Goal: Use online tool/utility: Utilize a website feature to perform a specific function

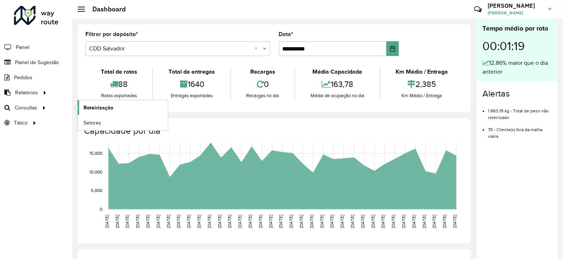
click at [99, 109] on span "Roteirização" at bounding box center [99, 108] width 30 height 8
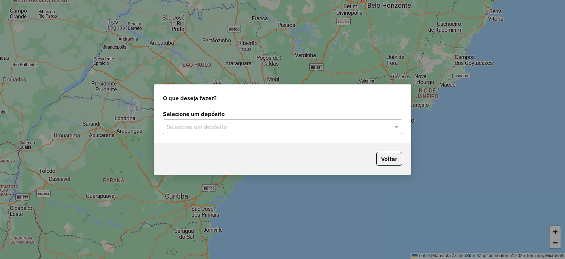
click at [237, 128] on input "text" at bounding box center [275, 127] width 217 height 9
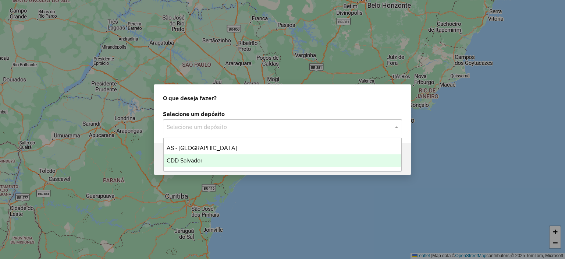
click at [201, 156] on div "CDD Salvador" at bounding box center [283, 160] width 238 height 13
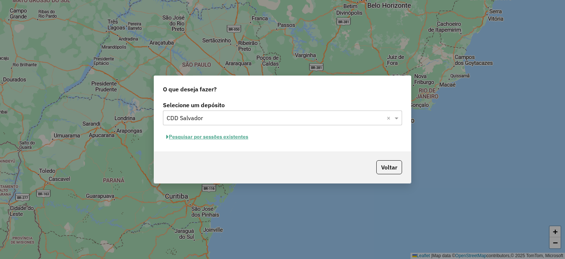
click at [209, 135] on button "Pesquisar por sessões existentes" at bounding box center [207, 136] width 89 height 11
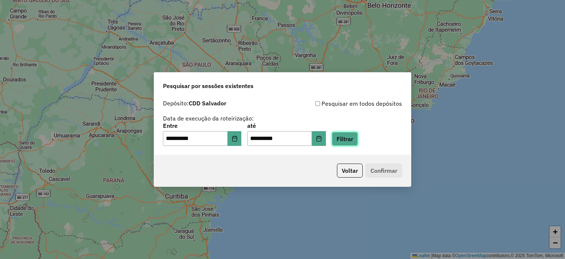
click at [349, 140] on button "Filtrar" at bounding box center [345, 139] width 26 height 14
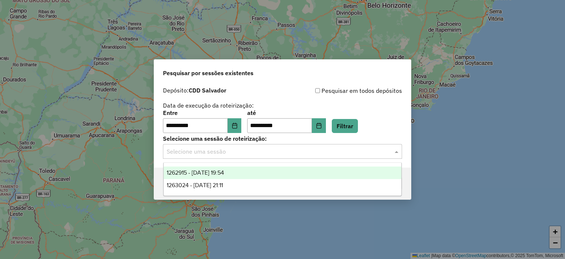
click at [200, 151] on input "text" at bounding box center [275, 151] width 217 height 9
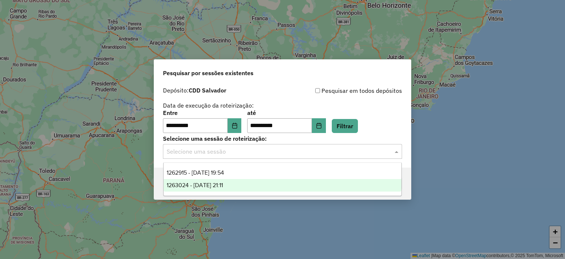
click at [202, 184] on span "1263024 - 10/09/2025 21:11" at bounding box center [195, 185] width 56 height 6
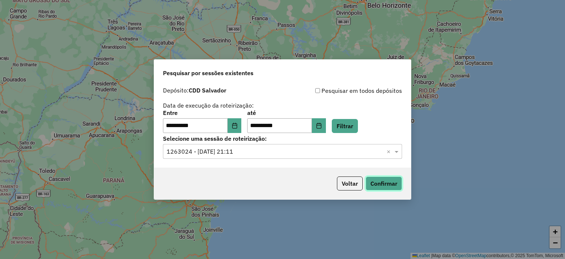
click at [377, 181] on button "Confirmar" at bounding box center [384, 183] width 36 height 14
click at [238, 123] on icon "Choose Date" at bounding box center [235, 126] width 6 height 6
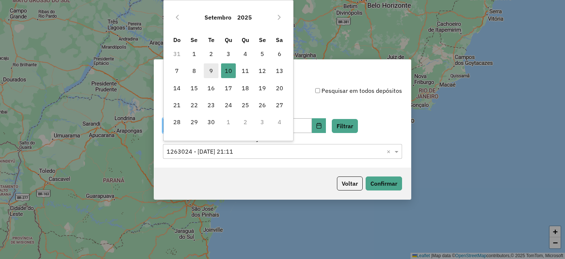
click at [212, 73] on span "9" at bounding box center [211, 70] width 15 height 15
type input "**********"
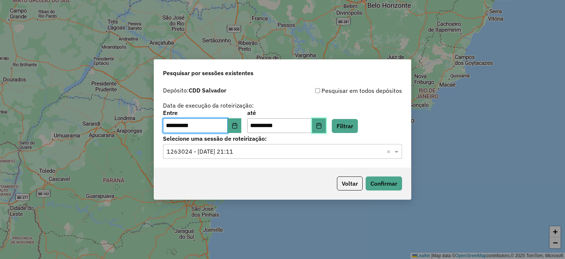
click at [321, 125] on icon "Choose Date" at bounding box center [319, 126] width 5 height 6
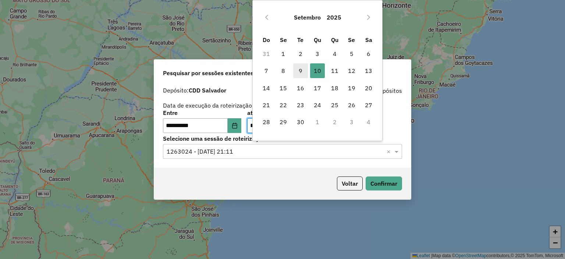
click at [300, 68] on span "9" at bounding box center [300, 70] width 15 height 15
type input "**********"
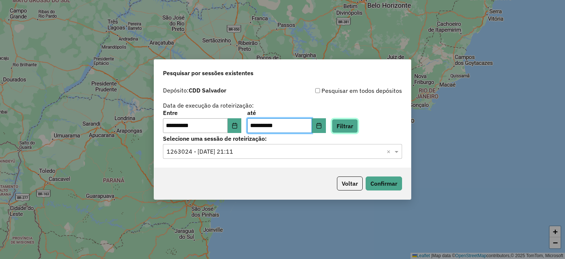
drag, startPoint x: 360, startPoint y: 126, endPoint x: 335, endPoint y: 80, distance: 52.4
click at [358, 126] on button "Filtrar" at bounding box center [345, 126] width 26 height 14
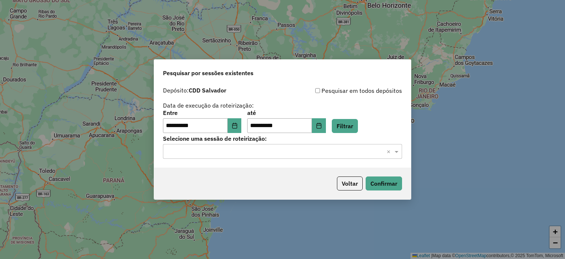
click at [225, 153] on input "text" at bounding box center [275, 151] width 217 height 9
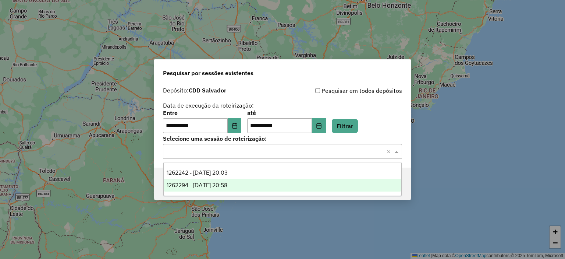
click at [201, 182] on span "1262294 - 09/09/2025 20:58" at bounding box center [197, 185] width 61 height 6
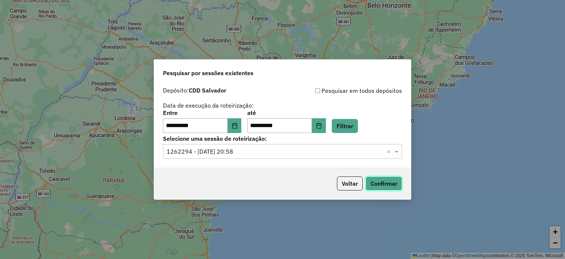
click at [382, 184] on button "Confirmar" at bounding box center [384, 183] width 36 height 14
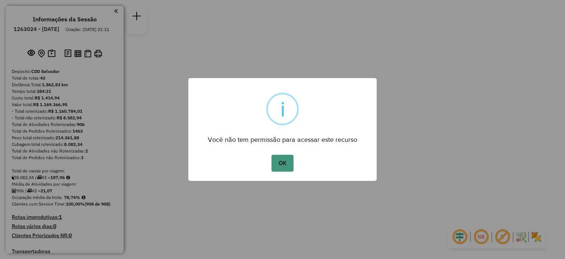
click at [287, 163] on button "OK" at bounding box center [283, 163] width 22 height 17
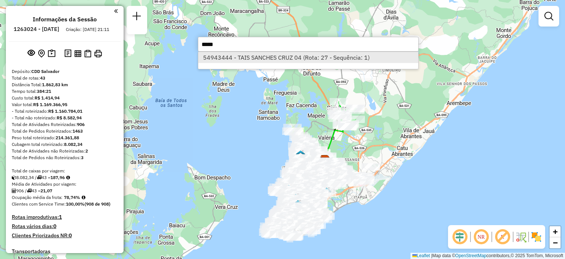
type input "*****"
click at [275, 55] on li "54943444 - TAIS SANCHES CRUZ 04 (Rota: 27 - Sequência: 1)" at bounding box center [308, 57] width 220 height 11
select select "**********"
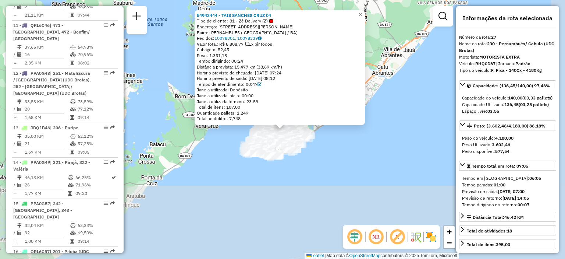
scroll to position [1425, 0]
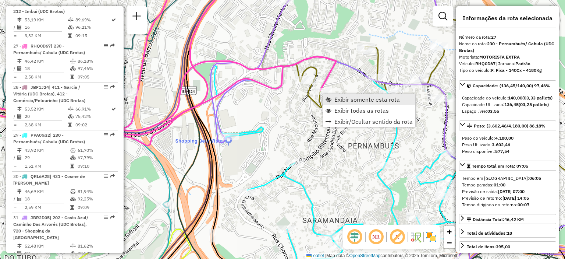
click at [337, 99] on span "Exibir somente esta rota" at bounding box center [368, 99] width 66 height 6
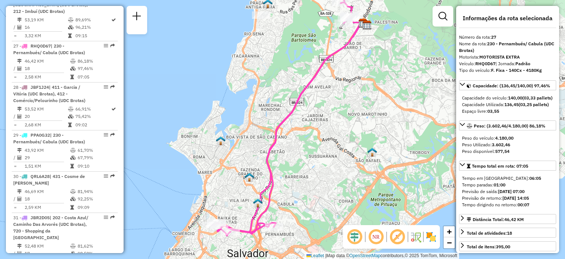
drag, startPoint x: 262, startPoint y: 180, endPoint x: 259, endPoint y: 166, distance: 14.3
click at [259, 166] on div "Janela de atendimento Grade de atendimento Capacidade Transportadoras Veículos …" at bounding box center [282, 129] width 565 height 259
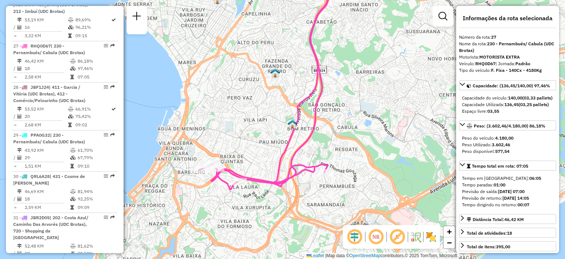
drag, startPoint x: 245, startPoint y: 205, endPoint x: 253, endPoint y: 206, distance: 7.8
click at [253, 206] on div "Janela de atendimento Grade de atendimento Capacidade Transportadoras Veículos …" at bounding box center [282, 129] width 565 height 259
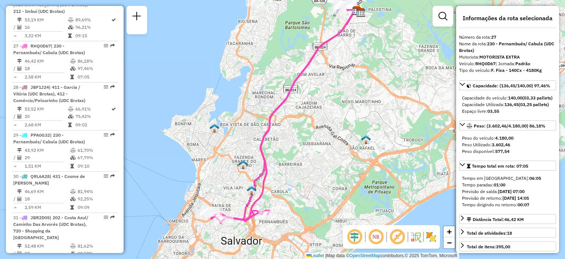
drag, startPoint x: 293, startPoint y: 131, endPoint x: 271, endPoint y: 160, distance: 36.7
click at [271, 160] on div "Janela de atendimento Grade de atendimento Capacidade Transportadoras Veículos …" at bounding box center [282, 129] width 565 height 259
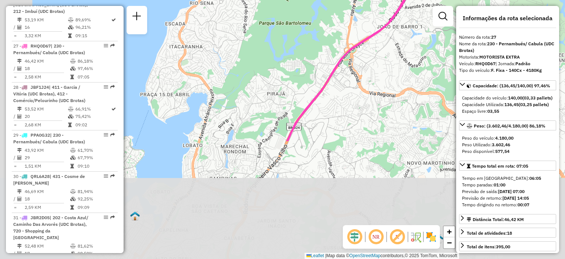
drag, startPoint x: 261, startPoint y: 214, endPoint x: 339, endPoint y: 47, distance: 184.8
click at [338, 47] on div "Janela de atendimento Grade de atendimento Capacidade Transportadoras Veículos …" at bounding box center [282, 129] width 565 height 259
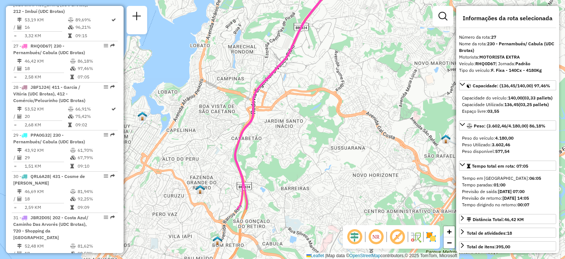
drag, startPoint x: 261, startPoint y: 196, endPoint x: 239, endPoint y: 88, distance: 110.1
click at [239, 89] on icon at bounding box center [325, 54] width 178 height 311
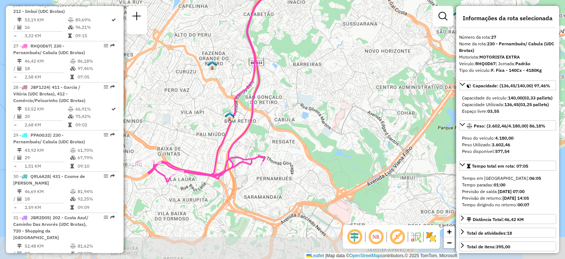
drag, startPoint x: 248, startPoint y: 190, endPoint x: 271, endPoint y: 123, distance: 70.2
click at [277, 97] on div "Janela de atendimento Grade de atendimento Capacidade Transportadoras Veículos …" at bounding box center [282, 129] width 565 height 259
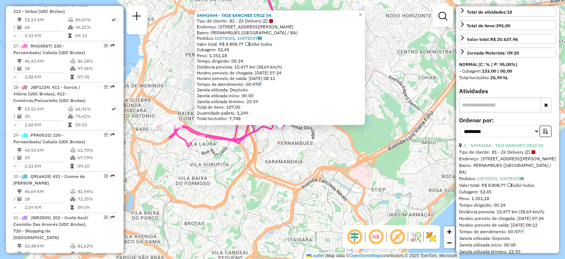
scroll to position [258, 0]
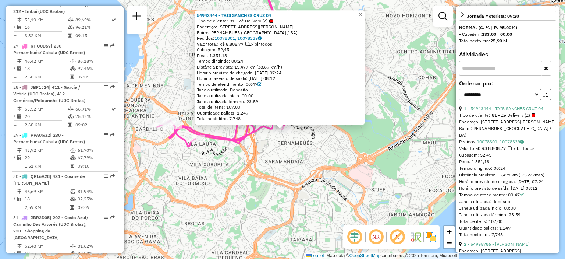
click at [511, 151] on span "Exibir todos" at bounding box center [521, 148] width 27 height 6
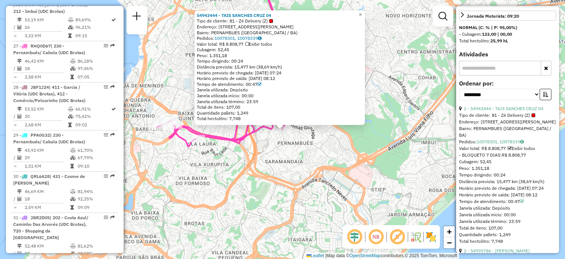
click at [512, 151] on span "Exibir todos" at bounding box center [522, 148] width 28 height 6
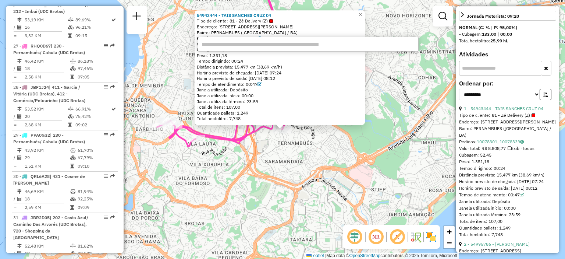
paste input "*****"
type input "*****"
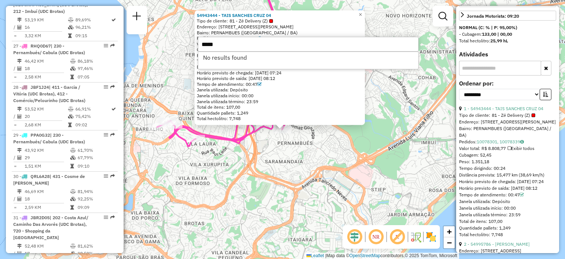
drag, startPoint x: 234, startPoint y: 47, endPoint x: 183, endPoint y: 46, distance: 51.5
click at [183, 46] on hb-router-mapa "Informações da Sessão 1263024 - 10/09/2025 Criação: 09/09/2025 21:11 Depósito: …" at bounding box center [282, 129] width 565 height 259
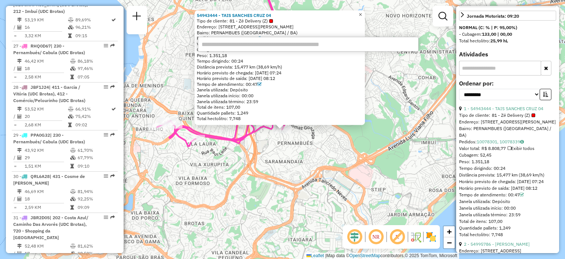
click at [362, 13] on span "×" at bounding box center [360, 14] width 3 height 6
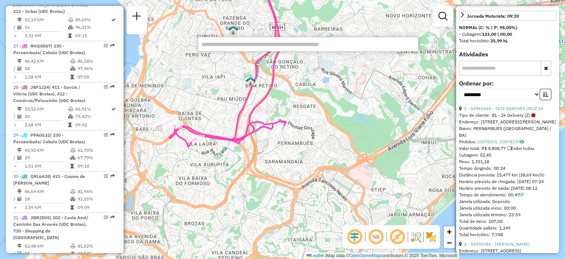
click at [262, 46] on input "text" at bounding box center [308, 44] width 221 height 15
paste input "*****"
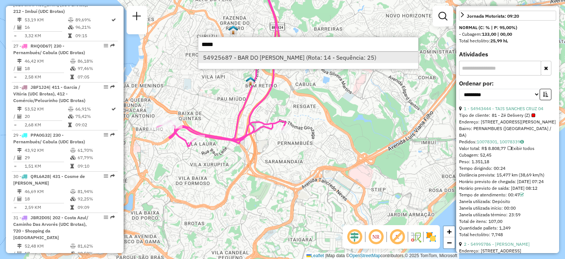
type input "*****"
click at [260, 60] on li "54925687 - BAR DO RICARDO (Rota: 14 - Sequência: 25)" at bounding box center [308, 57] width 220 height 11
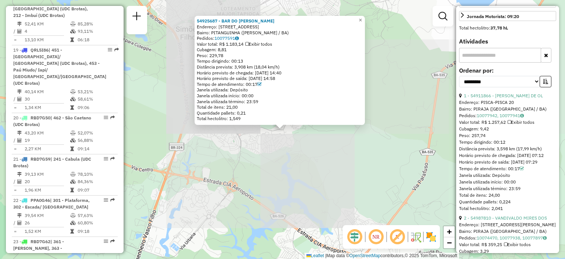
scroll to position [850, 0]
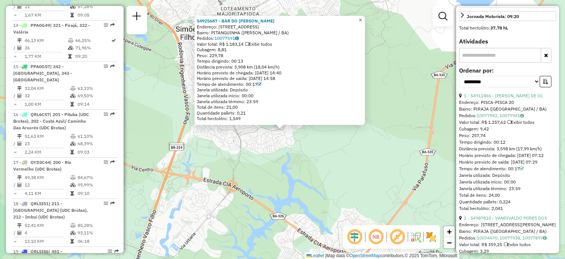
click at [362, 20] on span "×" at bounding box center [360, 20] width 3 height 6
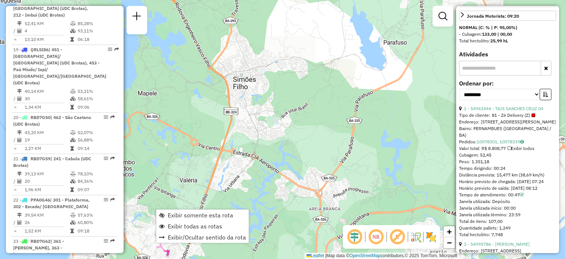
scroll to position [1425, 0]
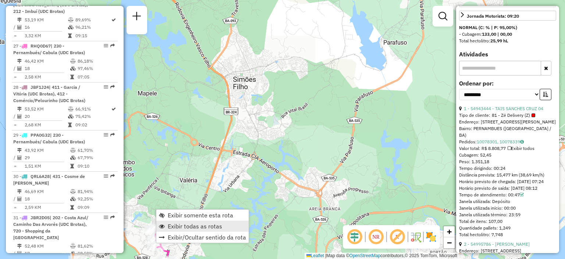
click at [176, 225] on span "Exibir todas as rotas" at bounding box center [195, 226] width 54 height 6
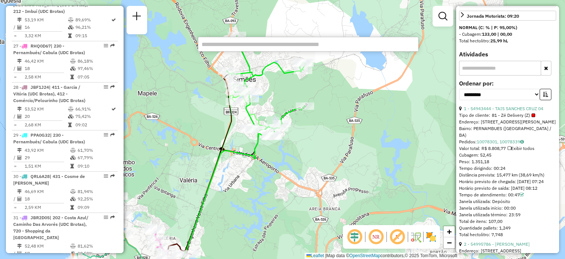
type input "*****"
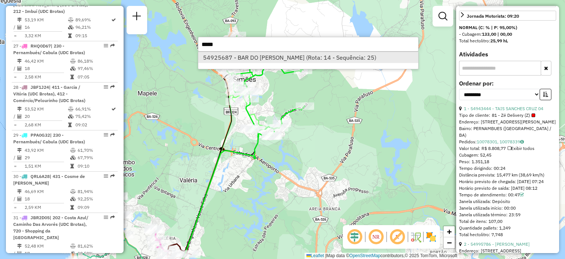
click at [312, 59] on li "54925687 - BAR DO RICARDO (Rota: 14 - Sequência: 25)" at bounding box center [308, 57] width 220 height 11
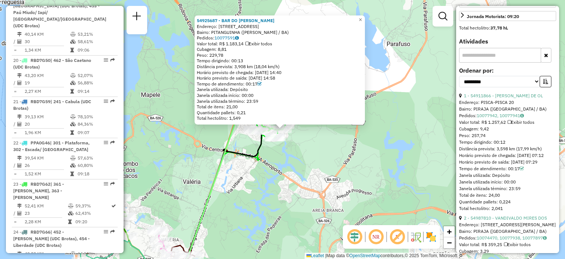
scroll to position [850, 0]
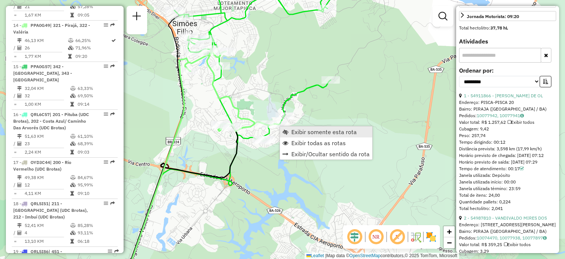
click at [292, 131] on span "Exibir somente esta rota" at bounding box center [325, 132] width 66 height 6
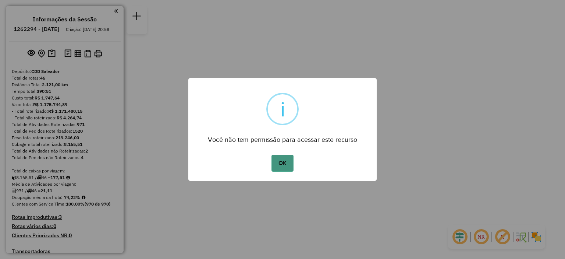
click at [286, 162] on button "OK" at bounding box center [283, 163] width 22 height 17
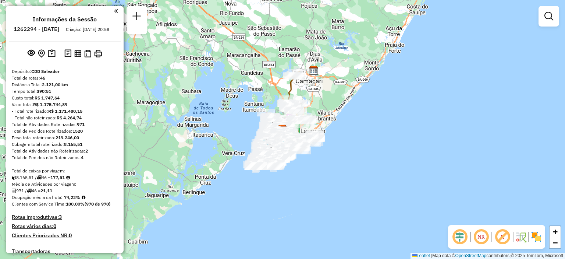
click at [311, 102] on div "Janela de atendimento Grade de atendimento Capacidade Transportadoras Veículos …" at bounding box center [282, 129] width 565 height 259
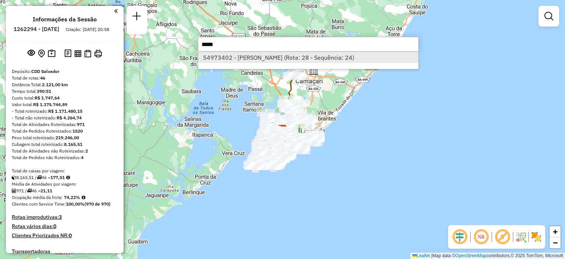
type input "*****"
click at [282, 60] on li "54973402 - MICHELLE BARBOSA (Rota: 28 - Sequência: 24)" at bounding box center [308, 57] width 220 height 11
select select "**********"
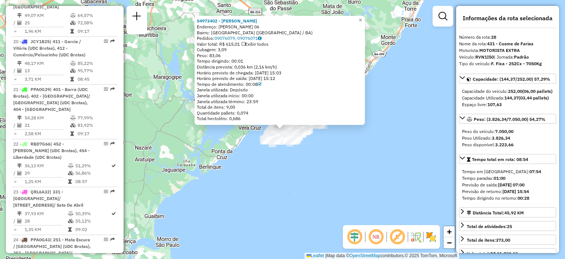
scroll to position [1486, 0]
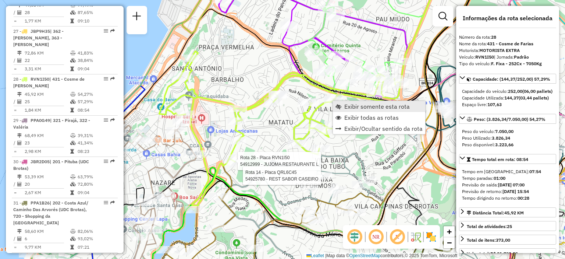
click at [354, 109] on span "Exibir somente esta rota" at bounding box center [378, 106] width 66 height 6
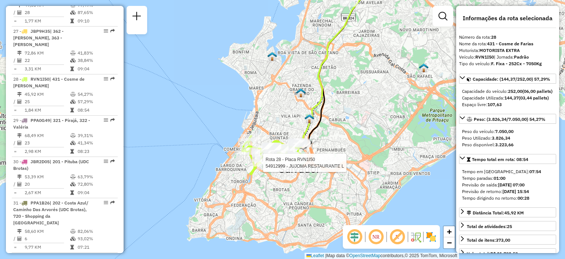
drag, startPoint x: 241, startPoint y: 191, endPoint x: 290, endPoint y: 112, distance: 92.7
click at [289, 113] on div "Rota 28 - Placa RVN1I50 54912999 - JUJOMA RESTAURANTE L Janela de atendimento G…" at bounding box center [282, 129] width 565 height 259
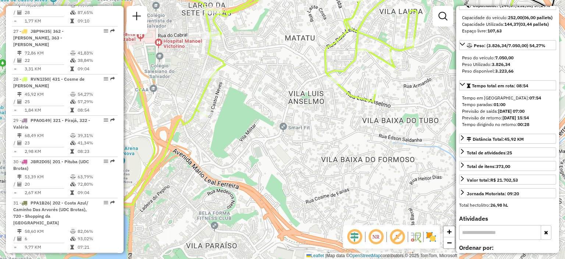
scroll to position [184, 0]
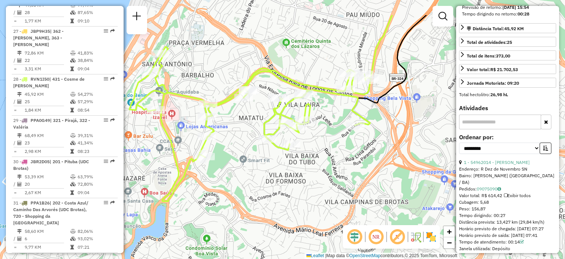
drag, startPoint x: 280, startPoint y: 103, endPoint x: 229, endPoint y: 144, distance: 65.2
click at [229, 144] on div "Janela de atendimento Grade de atendimento Capacidade Transportadoras Veículos …" at bounding box center [282, 129] width 565 height 259
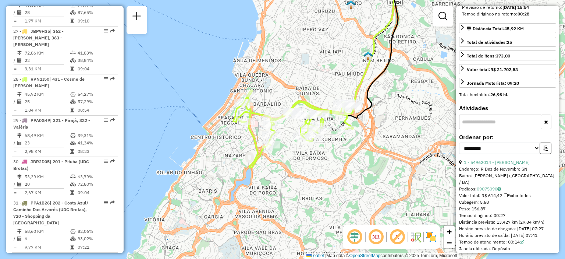
drag, startPoint x: 273, startPoint y: 148, endPoint x: 285, endPoint y: 153, distance: 12.2
click at [285, 153] on div "Janela de atendimento Grade de atendimento Capacidade Transportadoras Veículos …" at bounding box center [282, 129] width 565 height 259
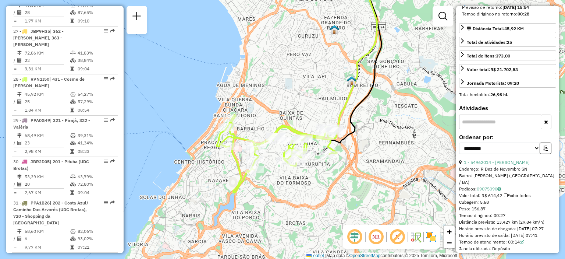
drag, startPoint x: 302, startPoint y: 160, endPoint x: 292, endPoint y: 186, distance: 27.8
click at [292, 186] on div "Janela de atendimento Grade de atendimento Capacidade Transportadoras Veículos …" at bounding box center [282, 129] width 565 height 259
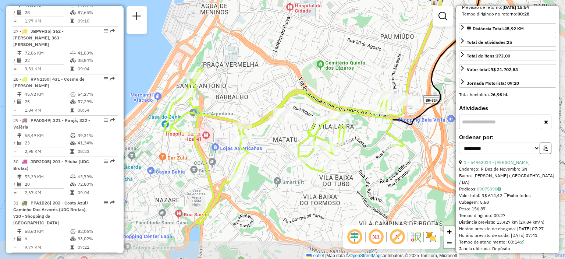
drag, startPoint x: 285, startPoint y: 183, endPoint x: 258, endPoint y: 169, distance: 30.0
click at [258, 170] on div "Janela de atendimento Grade de atendimento Capacidade Transportadoras Veículos …" at bounding box center [282, 129] width 565 height 259
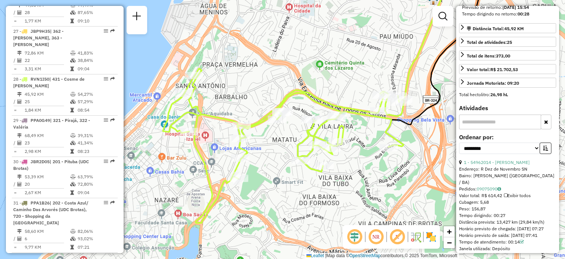
click at [378, 234] on em at bounding box center [376, 237] width 18 height 18
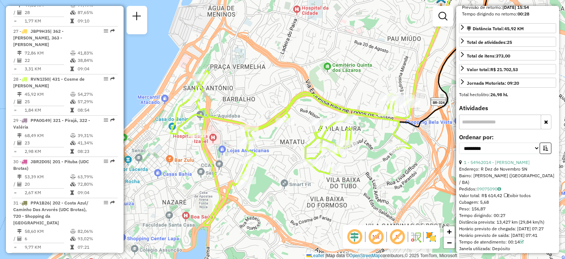
drag, startPoint x: 302, startPoint y: 196, endPoint x: 272, endPoint y: 179, distance: 34.3
click at [272, 179] on div "Janela de atendimento Grade de atendimento Capacidade Transportadoras Veículos …" at bounding box center [282, 129] width 565 height 259
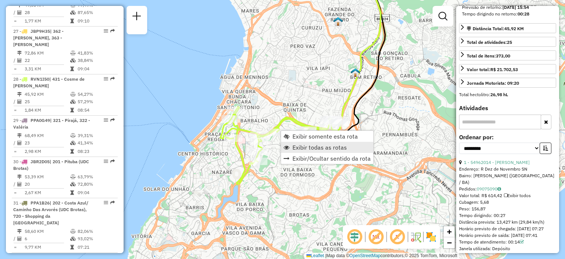
click at [303, 148] on span "Exibir todas as rotas" at bounding box center [320, 147] width 54 height 6
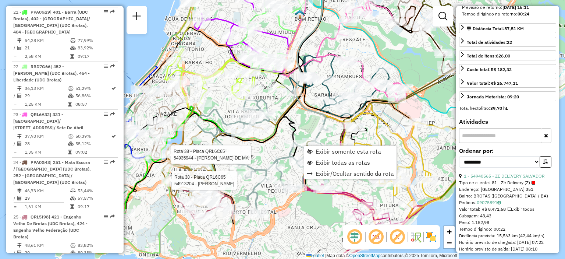
scroll to position [830, 0]
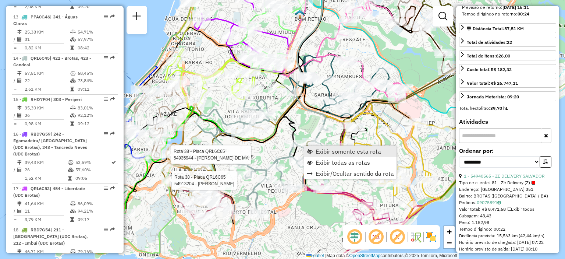
click at [322, 149] on span "Exibir somente esta rota" at bounding box center [349, 151] width 66 height 6
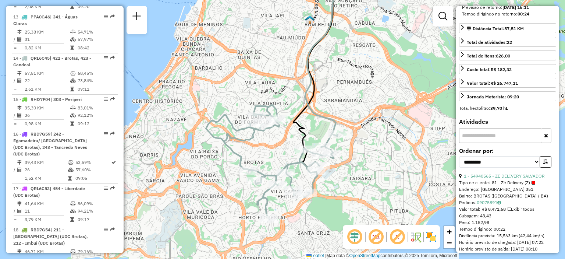
drag, startPoint x: 268, startPoint y: 183, endPoint x: 264, endPoint y: 167, distance: 17.1
click at [264, 167] on div "Janela de atendimento Grade de atendimento Capacidade Transportadoras Veículos …" at bounding box center [282, 129] width 565 height 259
